Goal: Task Accomplishment & Management: Manage account settings

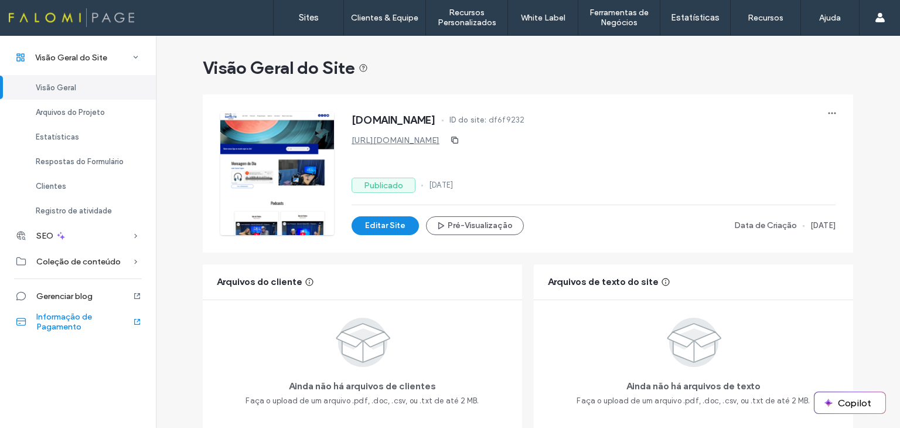
click at [70, 312] on span "Informaçāo de Pagamento" at bounding box center [84, 322] width 96 height 20
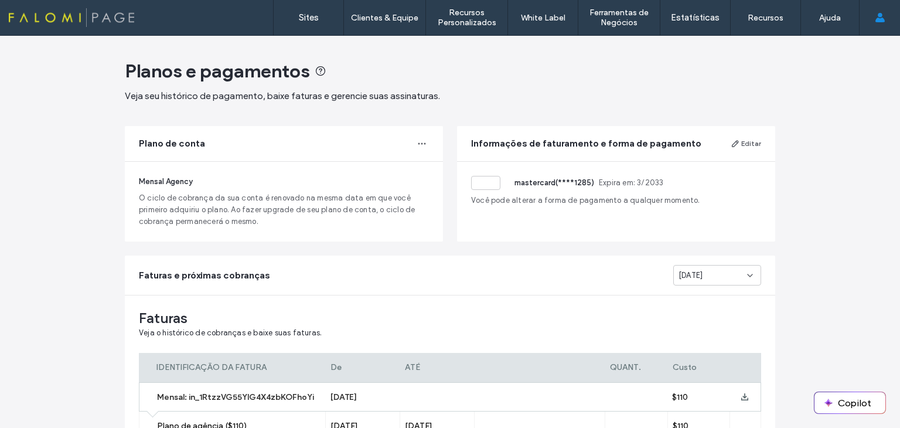
scroll to position [248, 0]
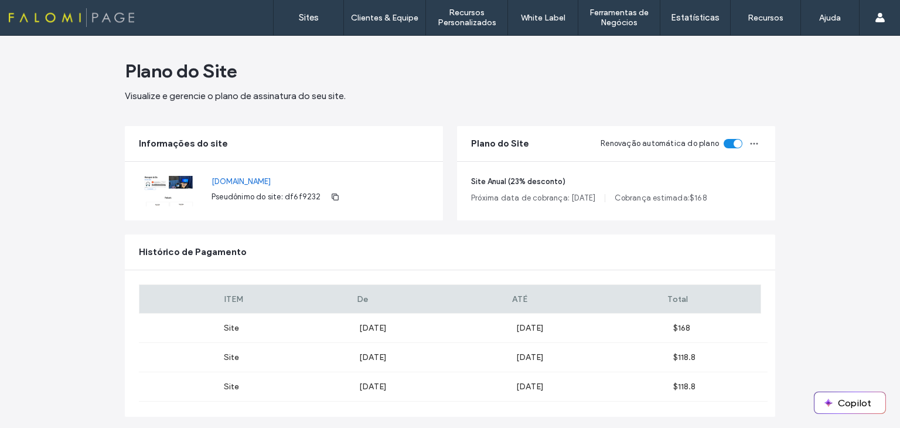
click at [863, 158] on div "Plano do Site Visualize e gerencie o plano de assinatura do seu site. Informaçõ…" at bounding box center [450, 253] width 900 height 434
click at [751, 144] on icon "button" at bounding box center [754, 143] width 9 height 9
click at [737, 176] on span "Alterar ciclo de cobrança" at bounding box center [701, 172] width 92 height 12
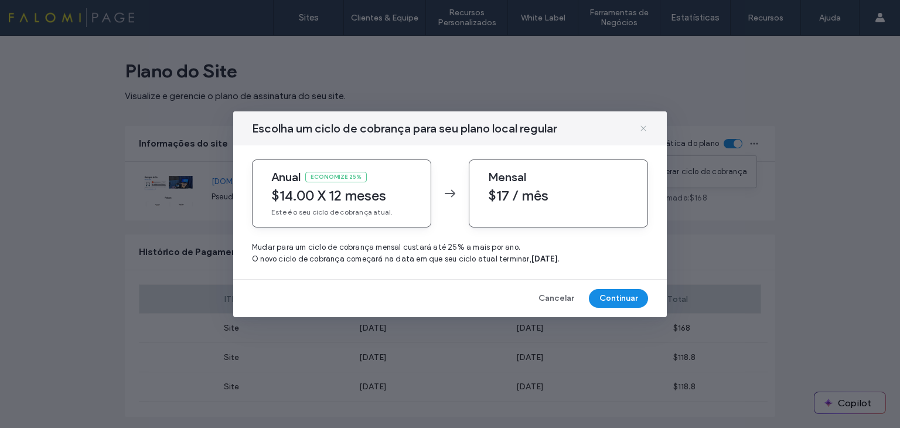
click at [645, 126] on use at bounding box center [643, 127] width 5 height 5
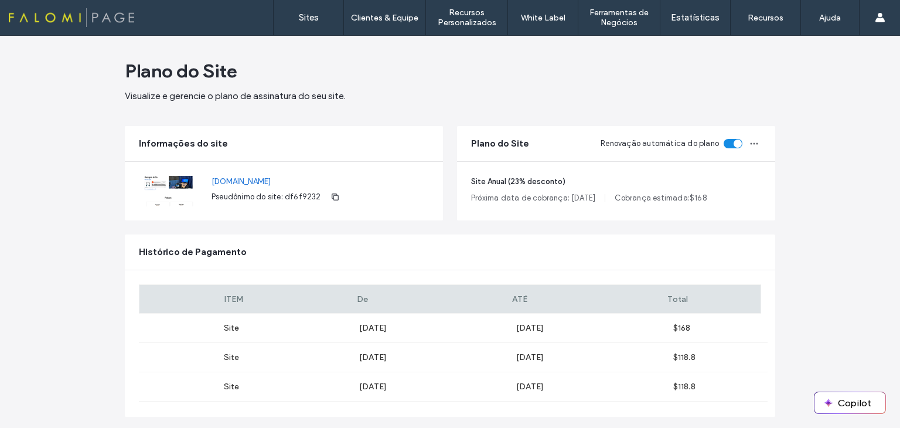
click at [832, 113] on div "Plano do Site Visualize e gerencie o plano de assinatura do seu site. Informaçõ…" at bounding box center [450, 253] width 900 height 434
click at [317, 16] on label "Sites" at bounding box center [309, 17] width 20 height 11
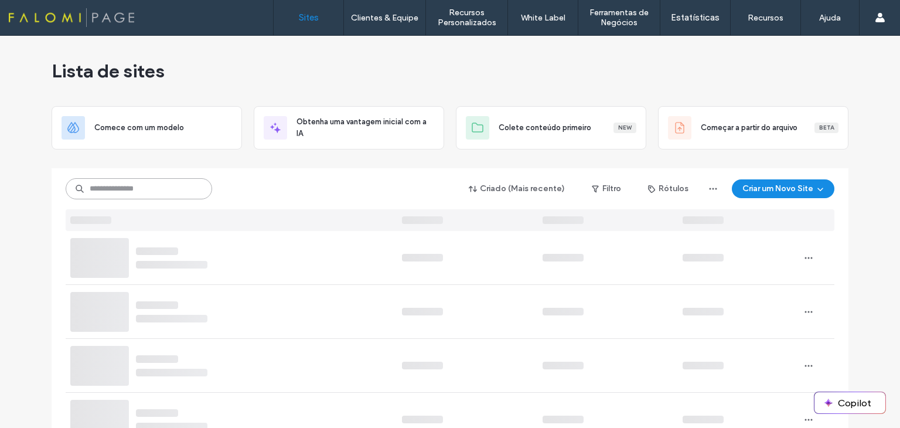
click at [140, 186] on input at bounding box center [139, 188] width 147 height 21
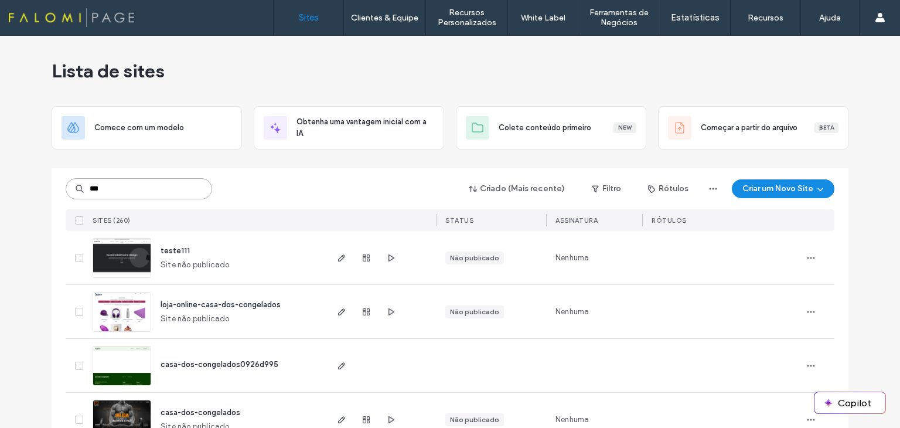
type input "****"
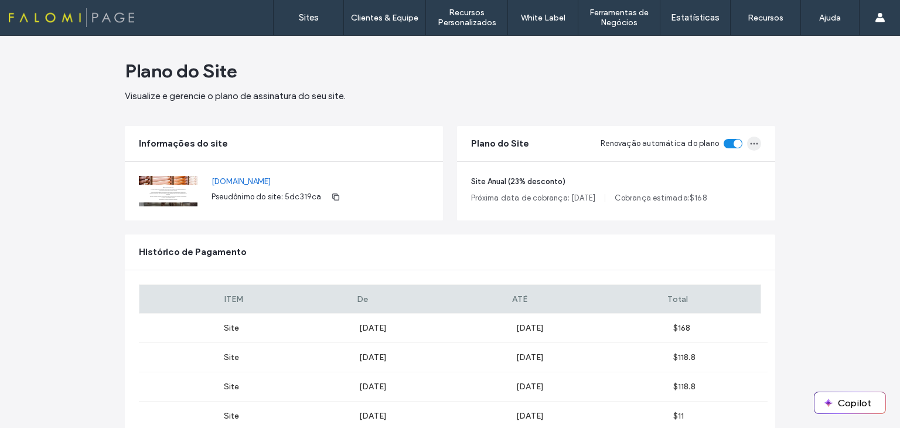
click at [753, 139] on icon "button" at bounding box center [754, 143] width 9 height 9
click at [739, 168] on span "Alterar ciclo de cobrança" at bounding box center [701, 172] width 92 height 12
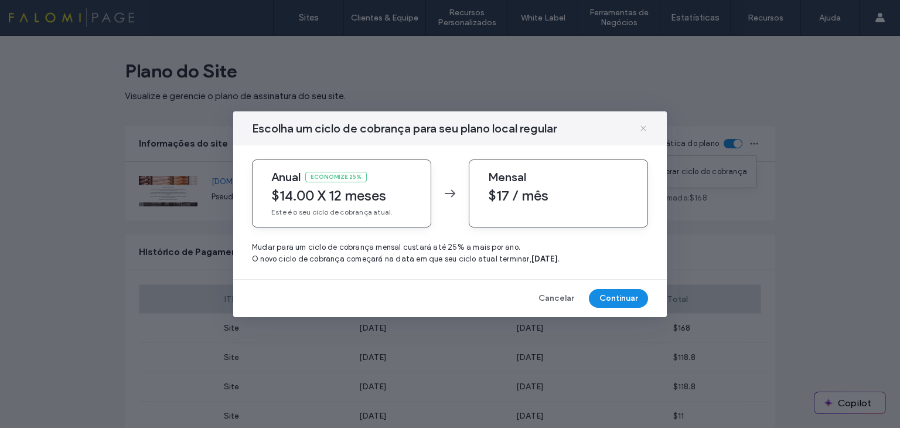
click at [645, 126] on icon at bounding box center [643, 128] width 9 height 9
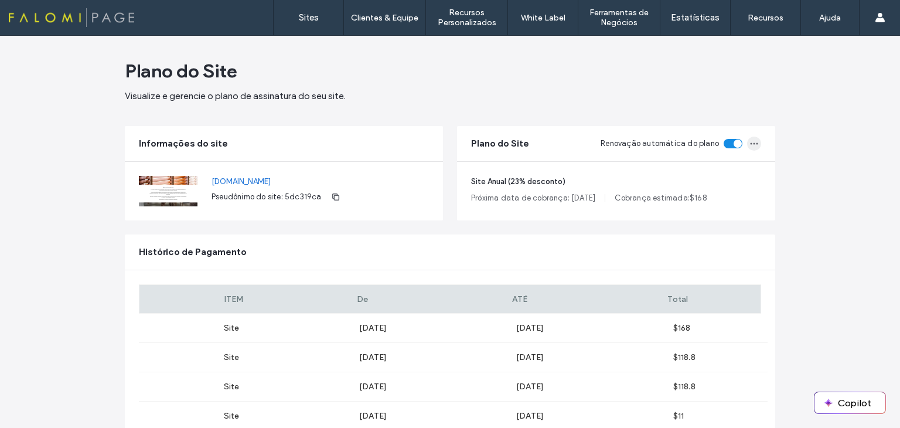
click at [751, 145] on icon "button" at bounding box center [754, 143] width 9 height 9
click at [724, 176] on span "Alterar ciclo de cobrança" at bounding box center [701, 172] width 92 height 12
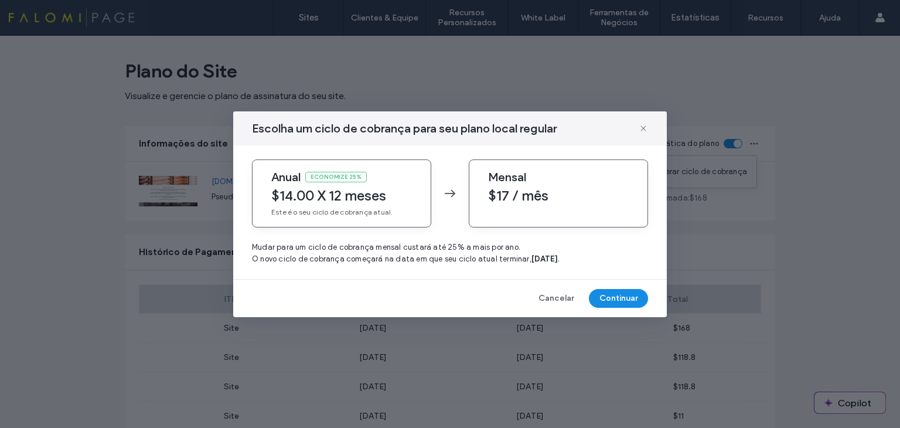
click at [525, 195] on span "$17 / mês" at bounding box center [558, 196] width 141 height 18
drag, startPoint x: 492, startPoint y: 174, endPoint x: 546, endPoint y: 210, distance: 64.2
click at [546, 210] on div "Mensal $17 / mês" at bounding box center [558, 193] width 179 height 68
click at [511, 206] on div "Mensal $17 / mês" at bounding box center [558, 193] width 179 height 68
drag, startPoint x: 453, startPoint y: 195, endPoint x: 479, endPoint y: 186, distance: 28.5
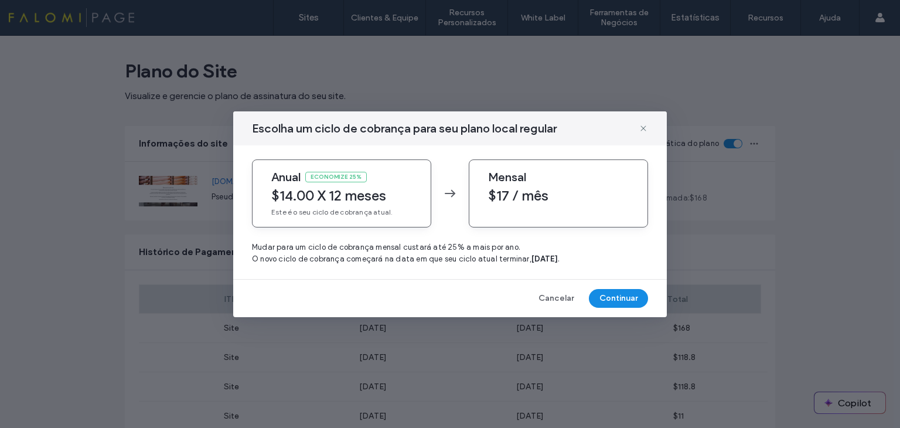
click at [453, 195] on use at bounding box center [450, 193] width 11 height 8
click at [520, 178] on span "Mensal" at bounding box center [507, 177] width 38 height 14
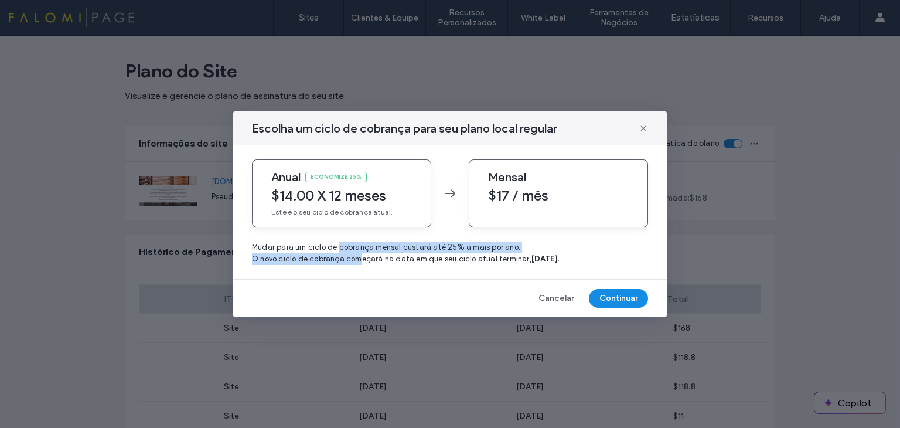
drag, startPoint x: 338, startPoint y: 249, endPoint x: 352, endPoint y: 256, distance: 15.2
click at [352, 256] on span "Mudar para um ciclo de cobrança mensal custará até 25% a mais por ano. O novo c…" at bounding box center [450, 252] width 396 height 23
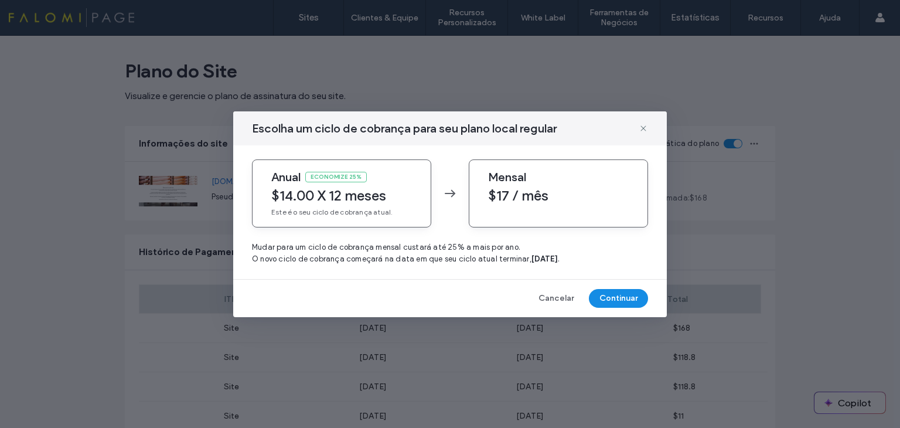
click at [396, 256] on span "Mudar para um ciclo de cobrança mensal custará até 25% a mais por ano. O novo c…" at bounding box center [450, 252] width 396 height 23
click at [619, 294] on button "Continuar" at bounding box center [618, 298] width 59 height 19
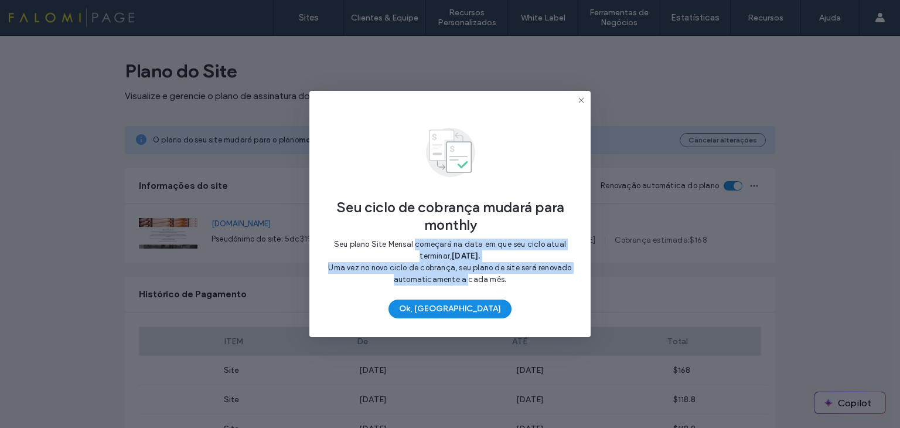
drag, startPoint x: 417, startPoint y: 243, endPoint x: 462, endPoint y: 280, distance: 57.5
click at [462, 280] on span "Seu plano Site Mensal começará na data em que seu ciclo atual terminar, [DATE].…" at bounding box center [449, 262] width 243 height 44
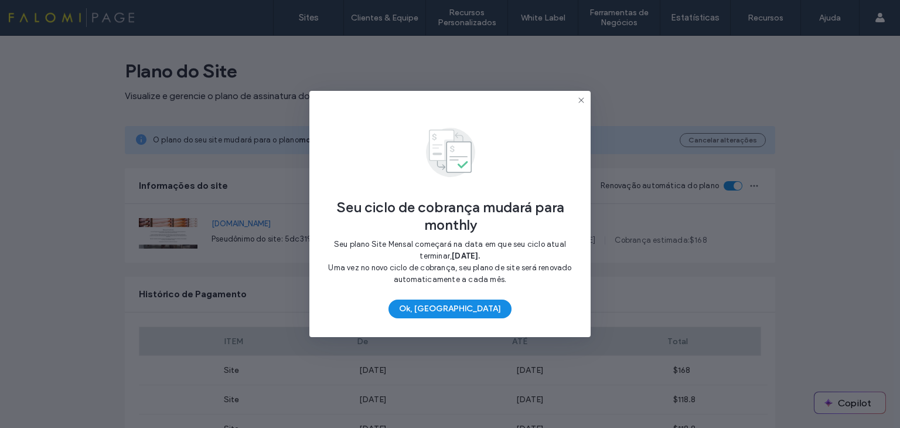
click at [470, 280] on span "Seu plano Site Mensal começará na data em que seu ciclo atual terminar, [DATE].…" at bounding box center [449, 262] width 243 height 44
click at [445, 312] on button "Ok, [GEOGRAPHIC_DATA]" at bounding box center [450, 309] width 123 height 19
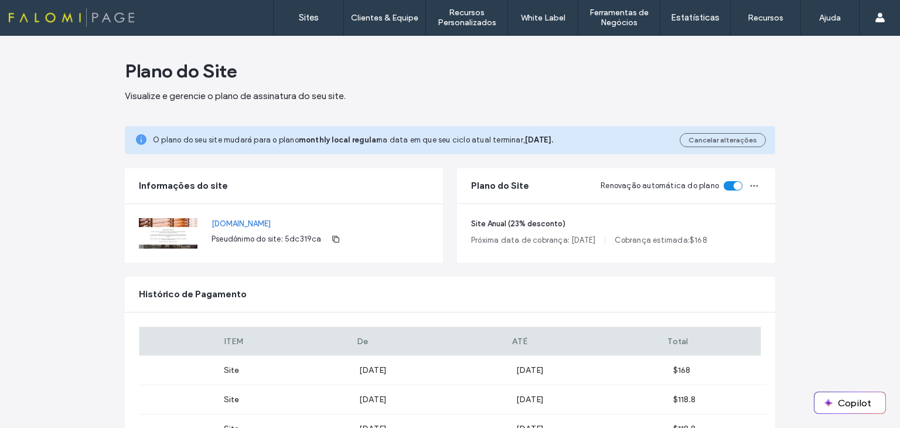
click at [108, 250] on div "Plano do Site Visualize e gerencie o plano de assinatura do seu site. O plano d…" at bounding box center [450, 288] width 900 height 505
click at [305, 19] on label "Sites" at bounding box center [309, 17] width 20 height 11
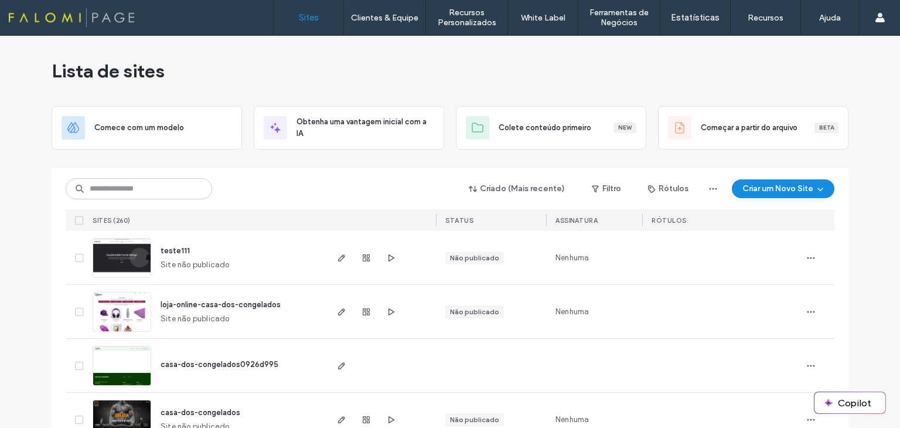
click at [443, 77] on div "Lista de sites" at bounding box center [450, 71] width 797 height 70
click at [294, 87] on div "Lista de sites" at bounding box center [450, 71] width 797 height 70
